Goal: Task Accomplishment & Management: Use online tool/utility

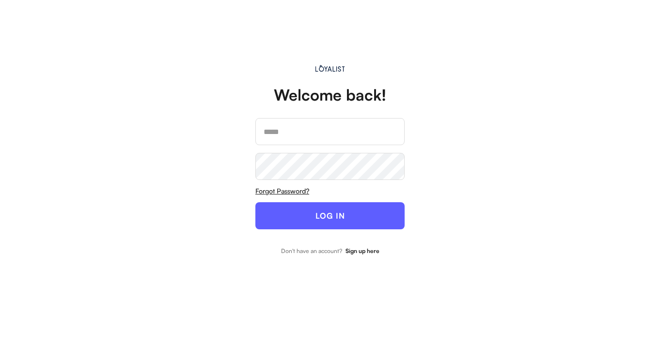
click at [269, 135] on input "email" at bounding box center [329, 131] width 149 height 27
click at [372, 136] on input "**********" at bounding box center [329, 131] width 149 height 27
type input "**********"
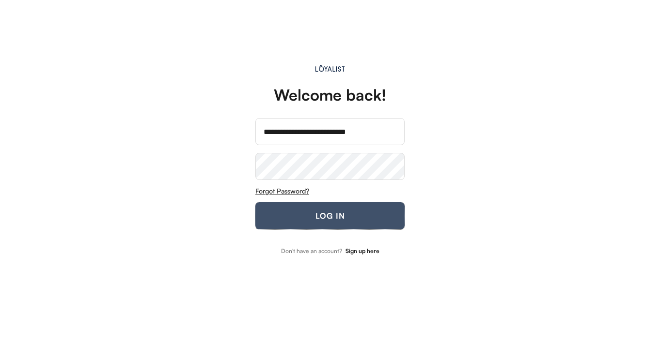
click at [290, 214] on button "LOG IN" at bounding box center [329, 215] width 149 height 27
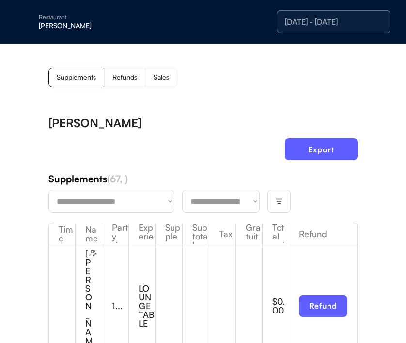
click at [213, 201] on select "**********" at bounding box center [220, 201] width 77 height 23
click at [153, 75] on div "Sales" at bounding box center [161, 77] width 32 height 19
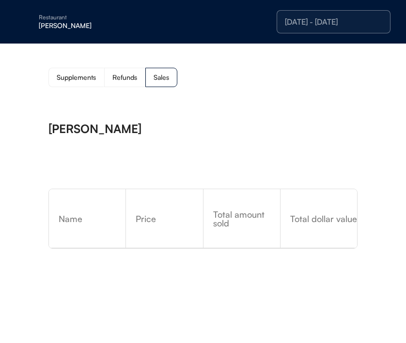
click at [60, 28] on div "[PERSON_NAME]" at bounding box center [100, 25] width 122 height 7
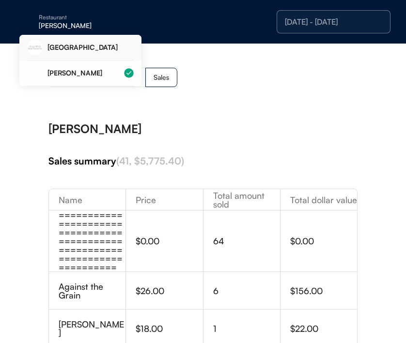
click at [64, 50] on div "[GEOGRAPHIC_DATA]" at bounding box center [90, 47] width 86 height 7
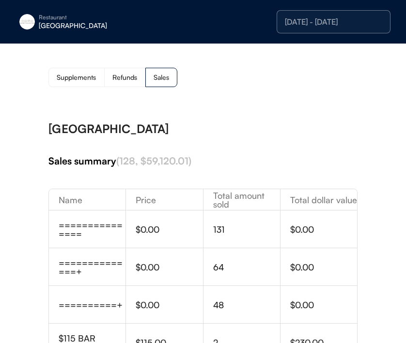
click at [326, 15] on div "8/22/25 - 8/22/25" at bounding box center [334, 21] width 114 height 23
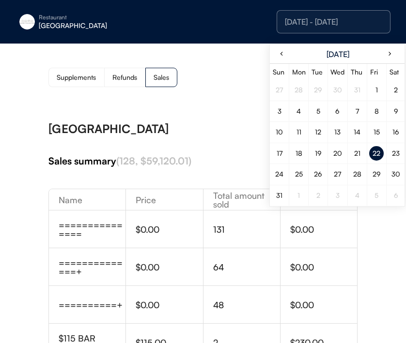
click at [391, 155] on div "23" at bounding box center [395, 153] width 15 height 15
click at [235, 130] on div "[GEOGRAPHIC_DATA]" at bounding box center [202, 129] width 309 height 12
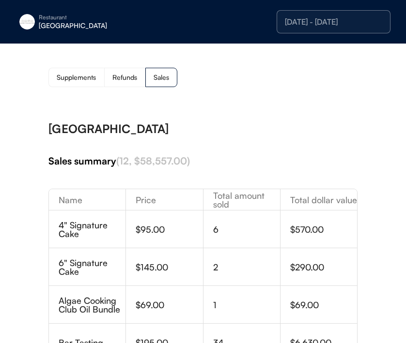
click at [96, 79] on div "Supplements" at bounding box center [76, 77] width 39 height 7
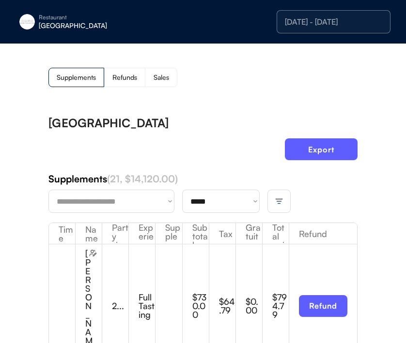
click at [200, 159] on div "Export" at bounding box center [202, 154] width 309 height 30
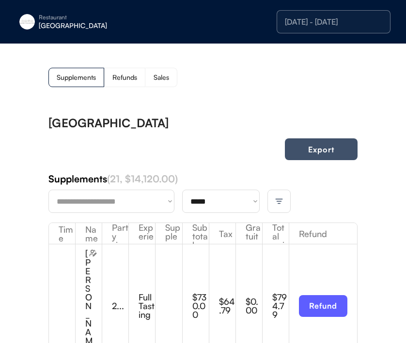
click at [342, 154] on button "Export" at bounding box center [321, 150] width 73 height 22
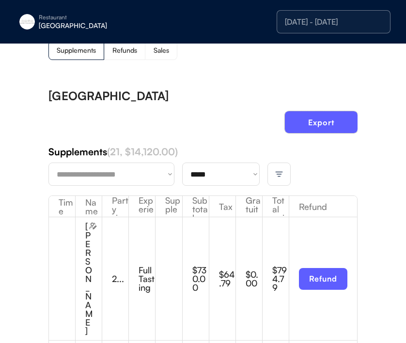
scroll to position [28, 0]
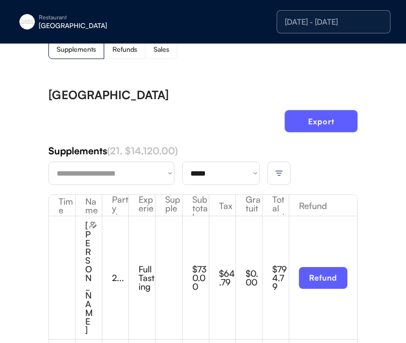
click at [232, 182] on select "**********" at bounding box center [220, 173] width 77 height 23
click at [246, 126] on div "Export" at bounding box center [202, 125] width 309 height 30
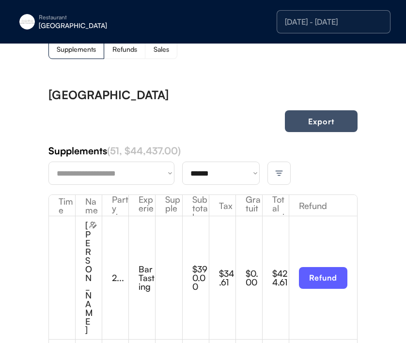
click at [331, 123] on button "Export" at bounding box center [321, 121] width 73 height 22
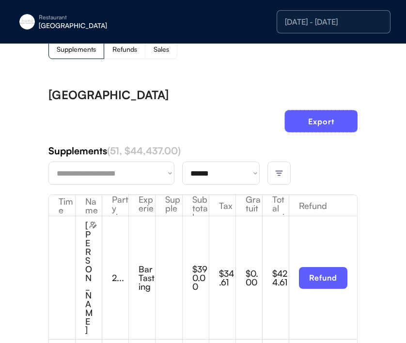
scroll to position [0, 0]
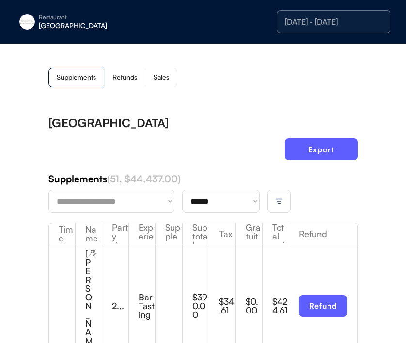
click at [315, 26] on div "[DATE] - [DATE]" at bounding box center [333, 22] width 97 height 8
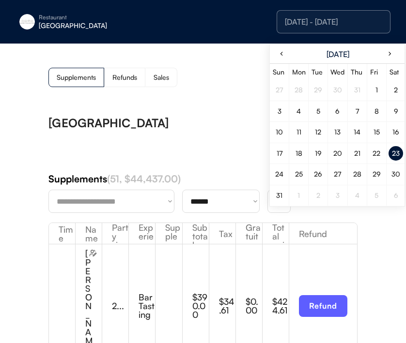
click at [282, 174] on div "24" at bounding box center [279, 174] width 8 height 7
click at [208, 118] on div "[GEOGRAPHIC_DATA]" at bounding box center [202, 123] width 309 height 12
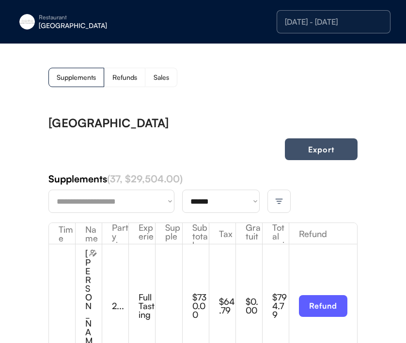
click at [312, 150] on button "Export" at bounding box center [321, 150] width 73 height 22
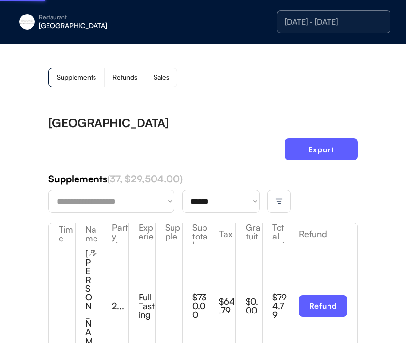
click at [223, 203] on select "**********" at bounding box center [220, 201] width 77 height 23
click at [225, 199] on select "**********" at bounding box center [220, 201] width 77 height 23
click at [218, 154] on div "Export" at bounding box center [202, 154] width 309 height 30
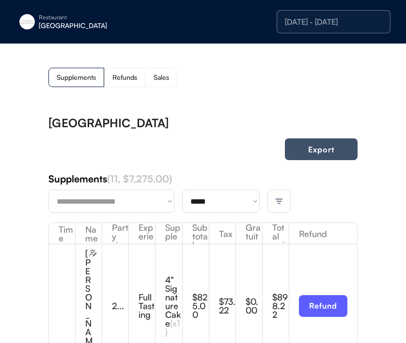
click at [322, 144] on button "Export" at bounding box center [321, 150] width 73 height 22
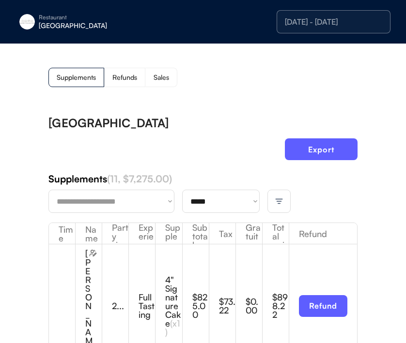
click at [310, 16] on div "[DATE] - [DATE]" at bounding box center [334, 21] width 114 height 23
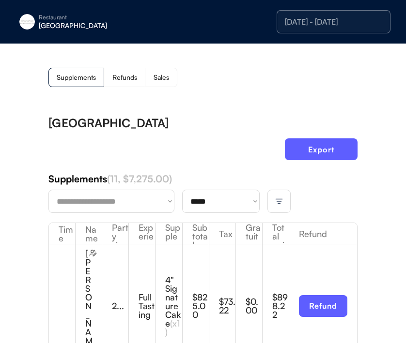
click at [250, 206] on select "**********" at bounding box center [220, 201] width 77 height 23
select select "********"
click at [202, 152] on div "Export" at bounding box center [202, 154] width 309 height 30
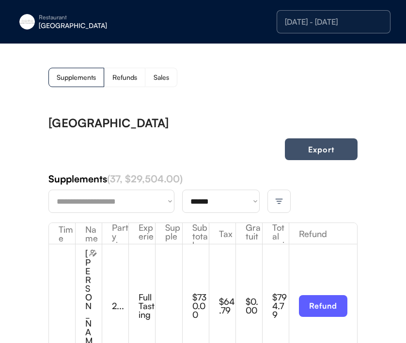
click at [308, 156] on button "Export" at bounding box center [321, 150] width 73 height 22
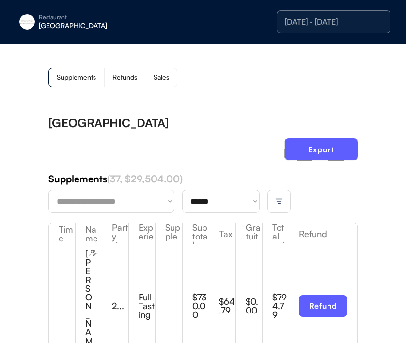
click at [73, 22] on div "[GEOGRAPHIC_DATA]" at bounding box center [100, 25] width 122 height 7
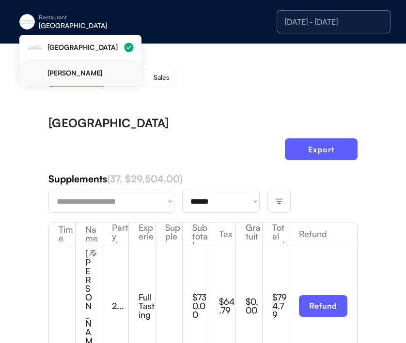
click at [83, 61] on div "[PERSON_NAME]" at bounding box center [80, 74] width 107 height 26
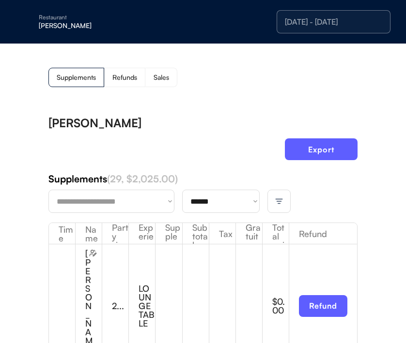
click at [285, 198] on div at bounding box center [278, 201] width 23 height 23
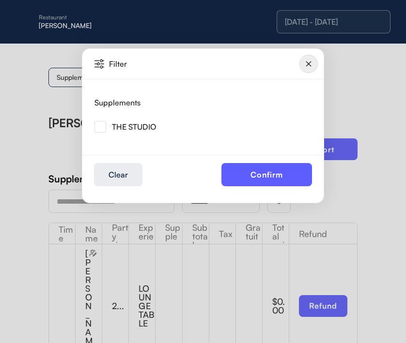
click at [109, 127] on div "THE STUDIO" at bounding box center [125, 127] width 62 height 12
click at [96, 126] on img at bounding box center [100, 127] width 12 height 12
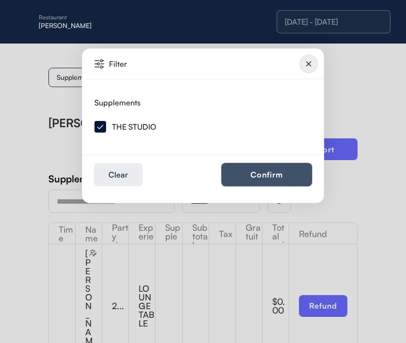
click at [282, 177] on button "Confirm" at bounding box center [266, 174] width 91 height 23
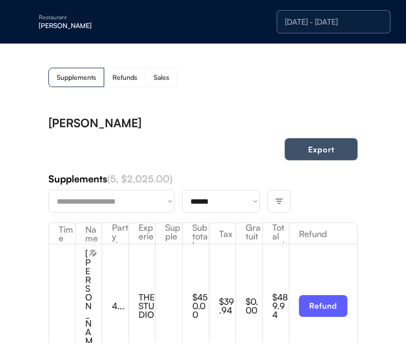
click at [323, 158] on button "Export" at bounding box center [321, 150] width 73 height 22
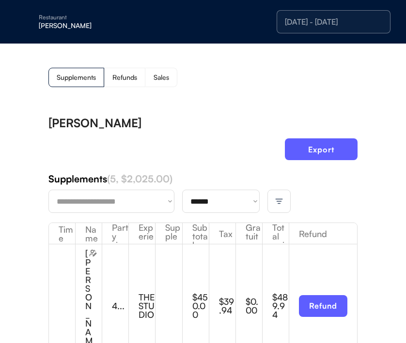
select select "********"
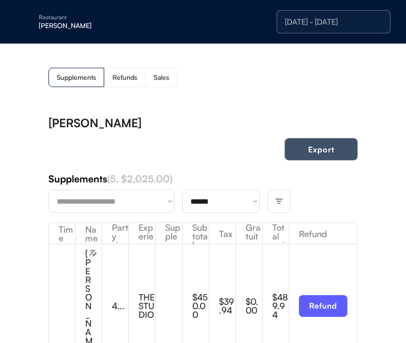
click at [323, 152] on button "Export" at bounding box center [321, 150] width 73 height 22
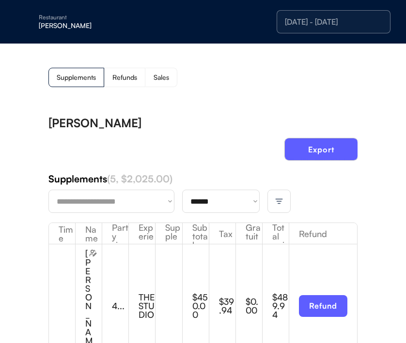
click at [298, 31] on div "[DATE] - [DATE]" at bounding box center [334, 21] width 114 height 23
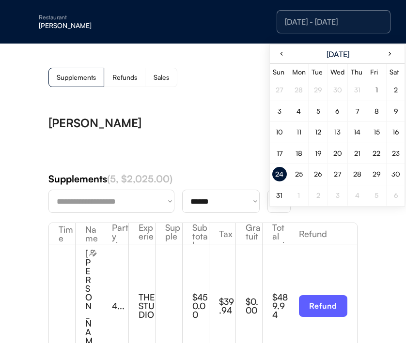
click at [368, 150] on div "22" at bounding box center [376, 154] width 19 height 16
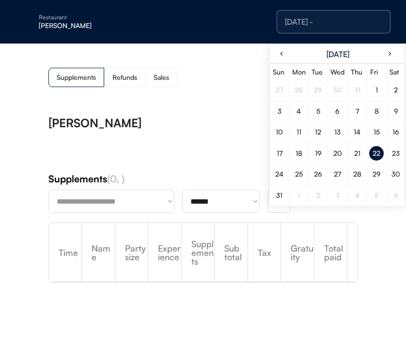
click at [397, 156] on div "23" at bounding box center [396, 153] width 8 height 7
click at [392, 156] on div "23" at bounding box center [396, 153] width 8 height 7
click at [188, 125] on div "[PERSON_NAME]" at bounding box center [202, 123] width 309 height 12
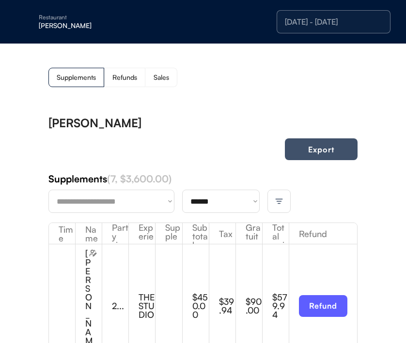
click at [306, 149] on button "Export" at bounding box center [321, 150] width 73 height 22
